Goal: Navigation & Orientation: Find specific page/section

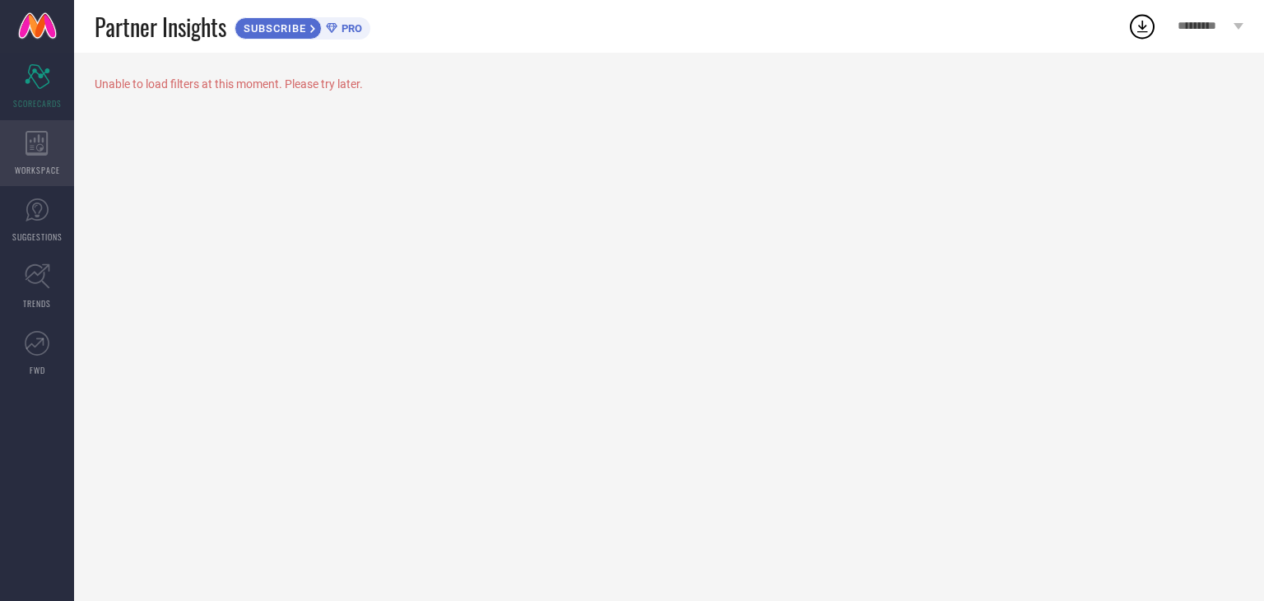
click at [53, 130] on div "WORKSPACE" at bounding box center [37, 153] width 74 height 66
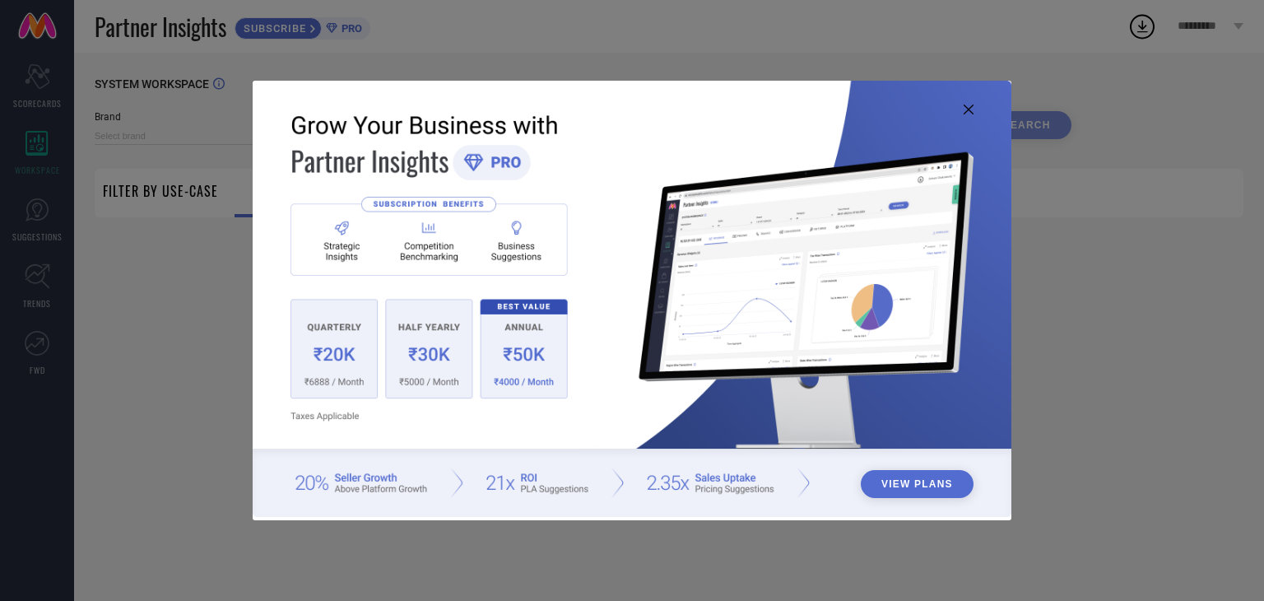
type input "1 STOP FASHION"
type input "All"
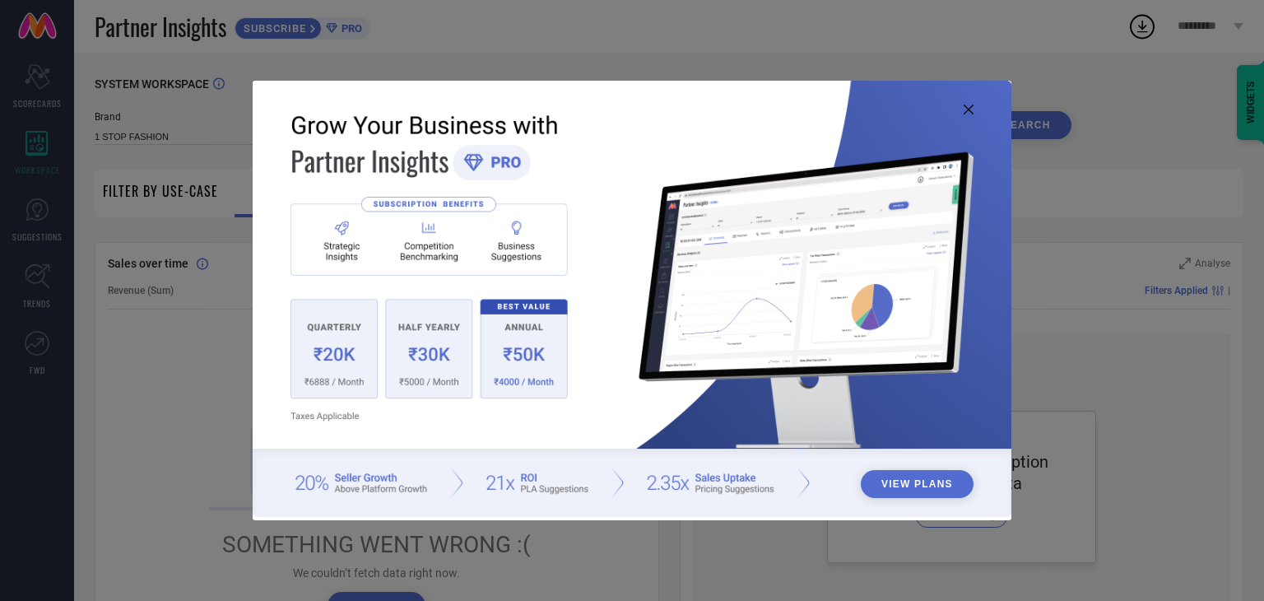
click at [969, 109] on icon at bounding box center [968, 109] width 10 height 10
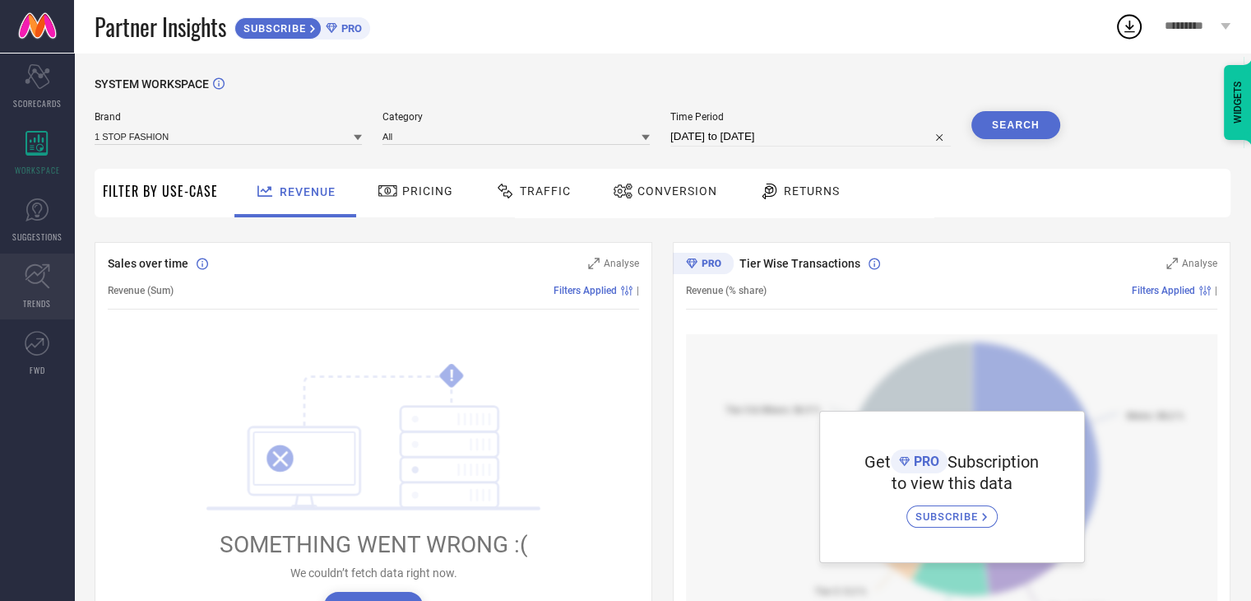
click at [37, 284] on icon at bounding box center [38, 276] width 26 height 26
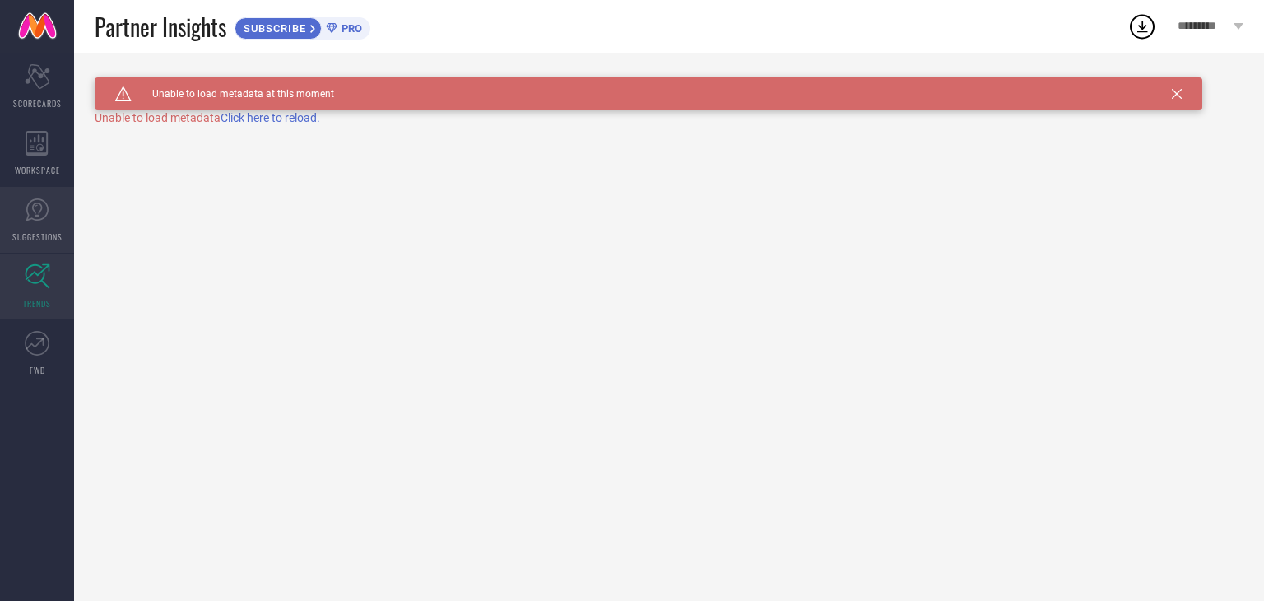
click at [26, 231] on span "SUGGESTIONS" at bounding box center [37, 236] width 50 height 12
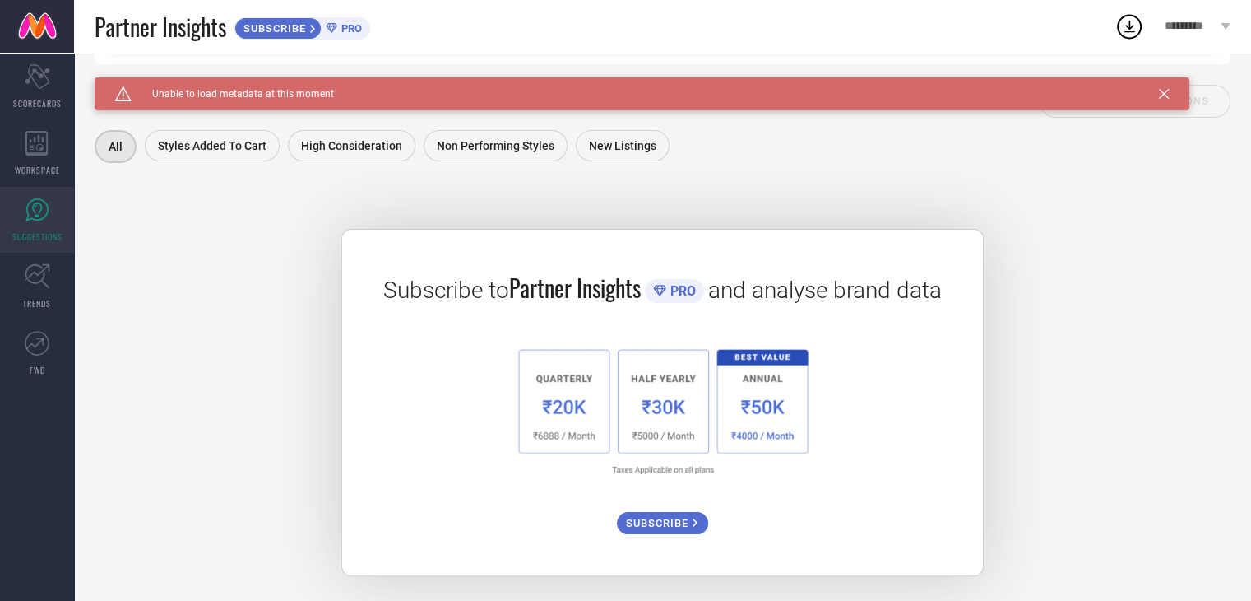
scroll to position [211, 0]
